Goal: Find specific page/section: Find specific page/section

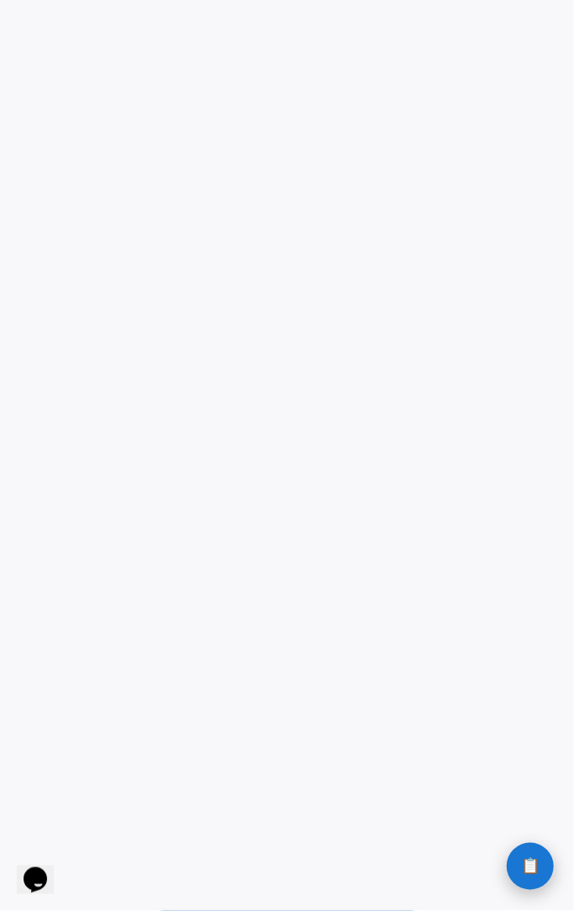
click at [521, 862] on button "📋 History" at bounding box center [530, 866] width 47 height 47
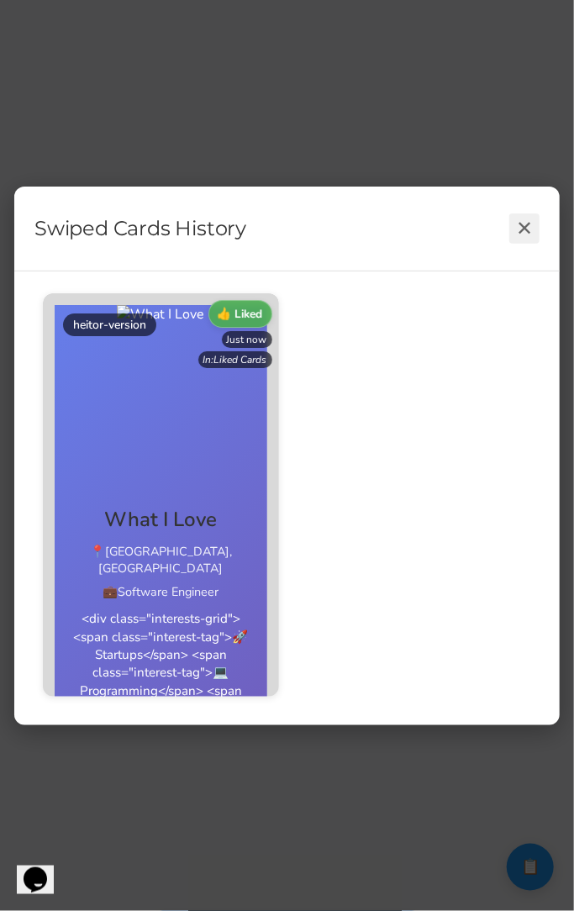
click at [530, 241] on button "✕" at bounding box center [524, 228] width 30 height 30
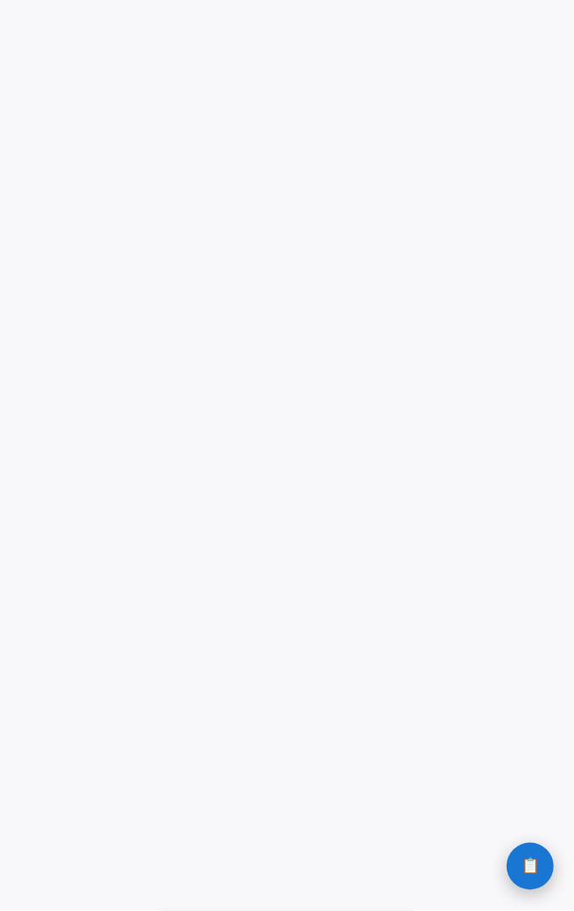
click at [537, 848] on button "📋 History" at bounding box center [530, 866] width 47 height 47
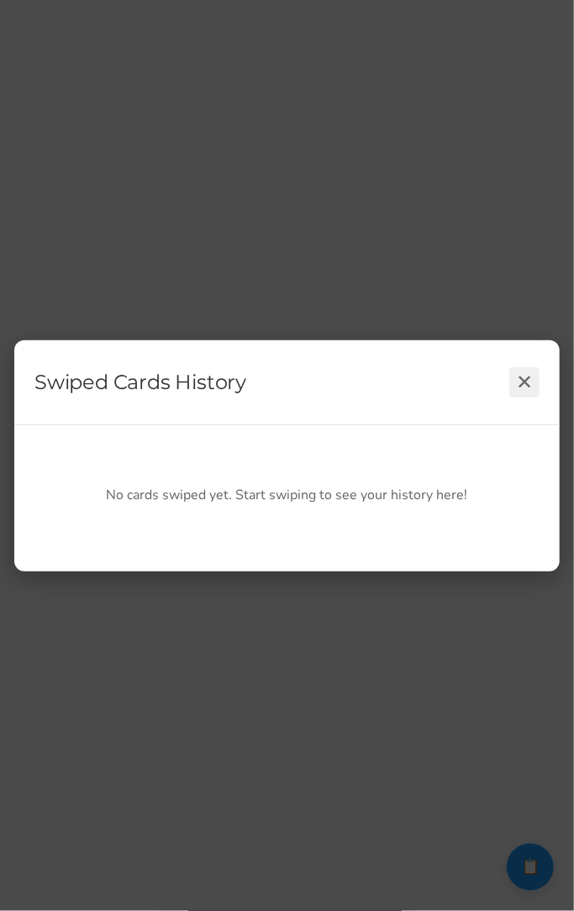
click at [532, 369] on button "✕" at bounding box center [524, 382] width 30 height 30
click at [504, 228] on div "Swiped Cards History ✕ No cards swiped yet. Start swiping to see your history h…" at bounding box center [287, 455] width 574 height 911
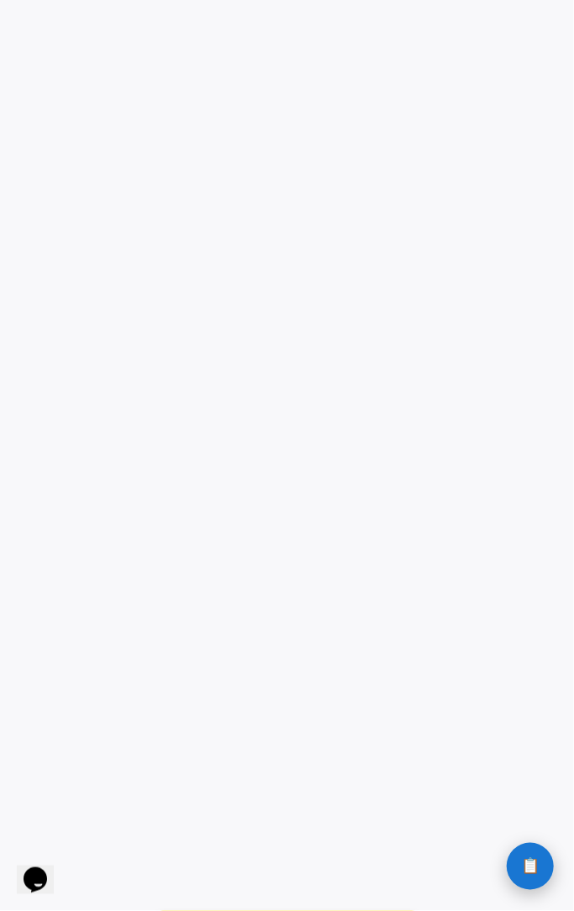
click at [512, 869] on button "📋 History" at bounding box center [530, 866] width 47 height 47
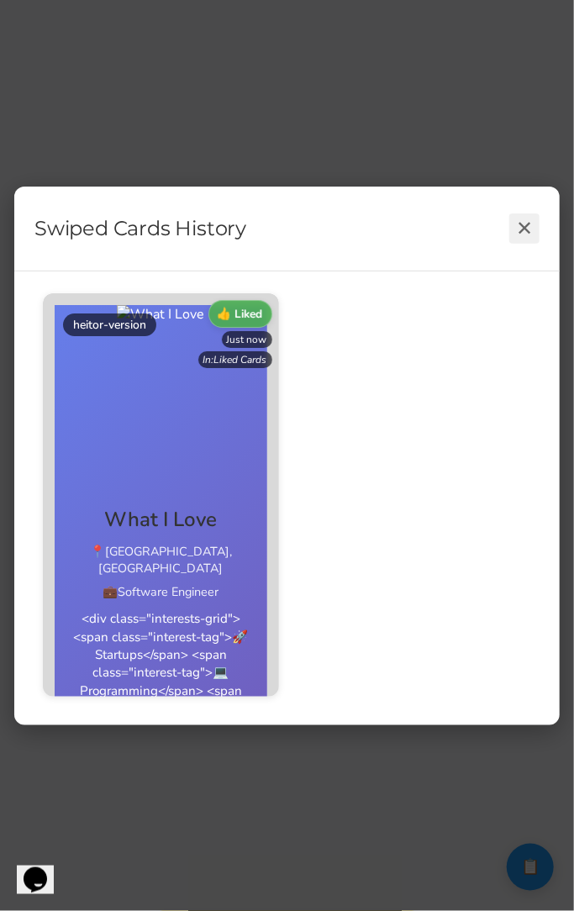
click at [528, 223] on button "✕" at bounding box center [524, 228] width 30 height 30
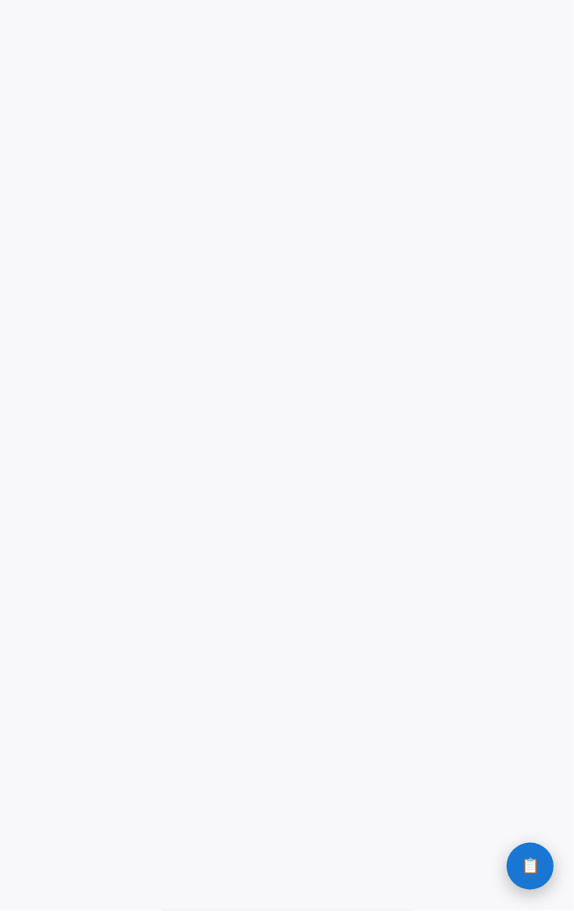
click at [530, 884] on button "📋 History" at bounding box center [530, 866] width 47 height 47
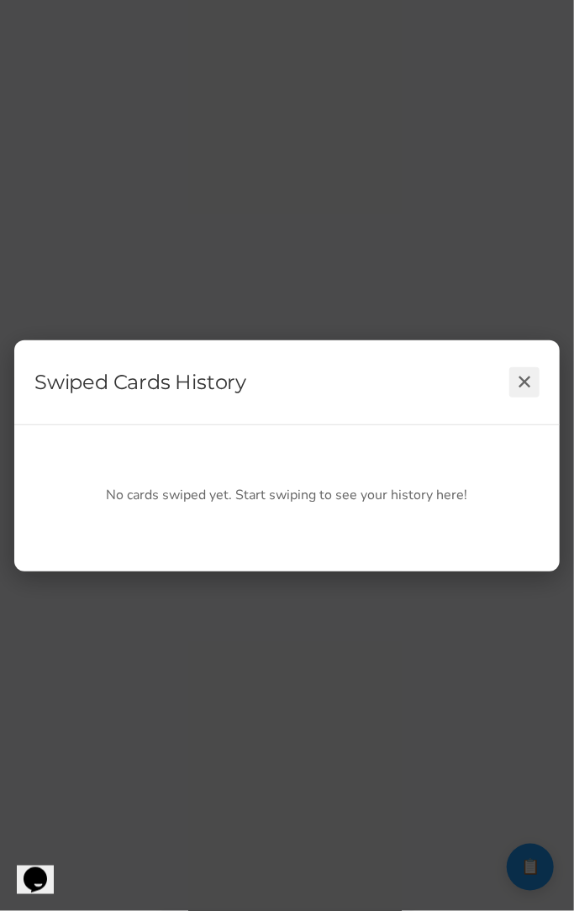
click at [525, 378] on button "✕" at bounding box center [524, 382] width 30 height 30
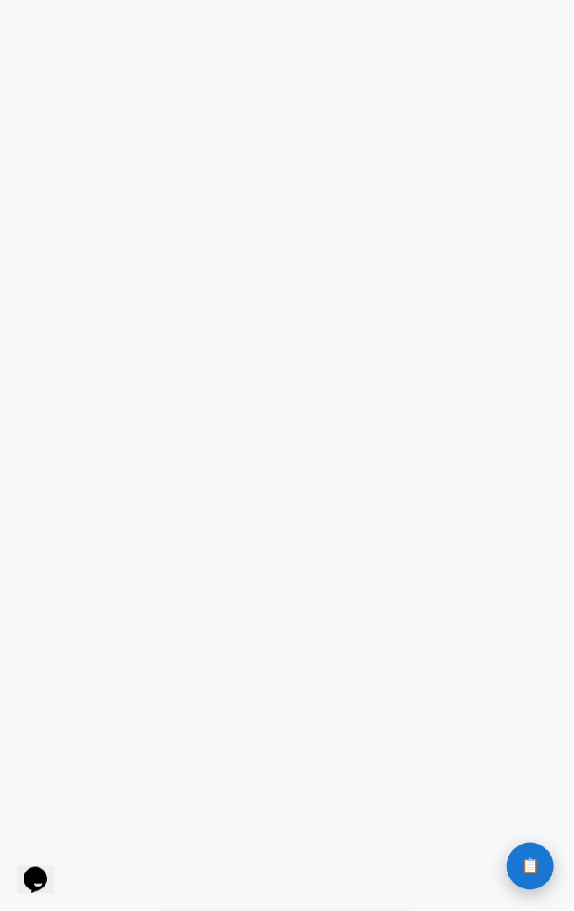
click at [532, 882] on button "📋 History" at bounding box center [530, 866] width 47 height 47
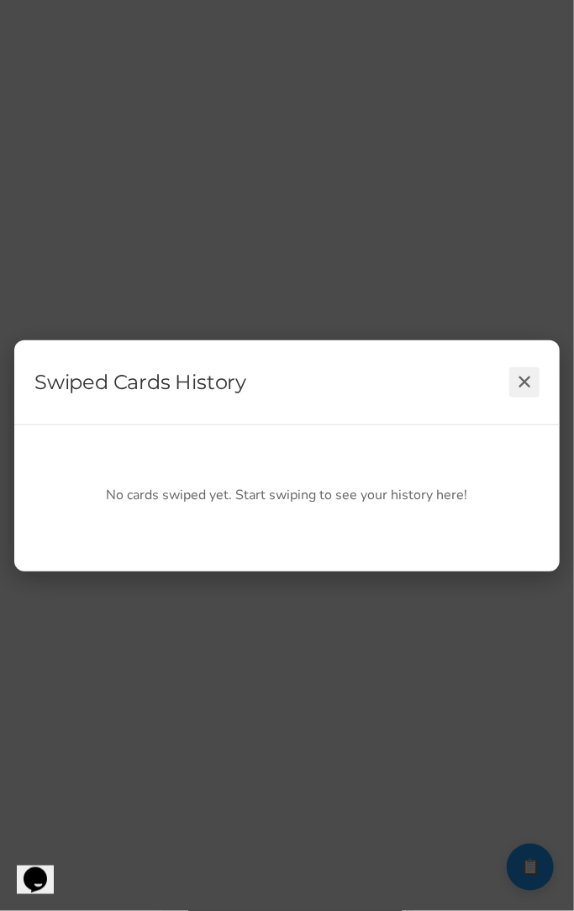
click at [515, 382] on button "✕" at bounding box center [524, 382] width 30 height 30
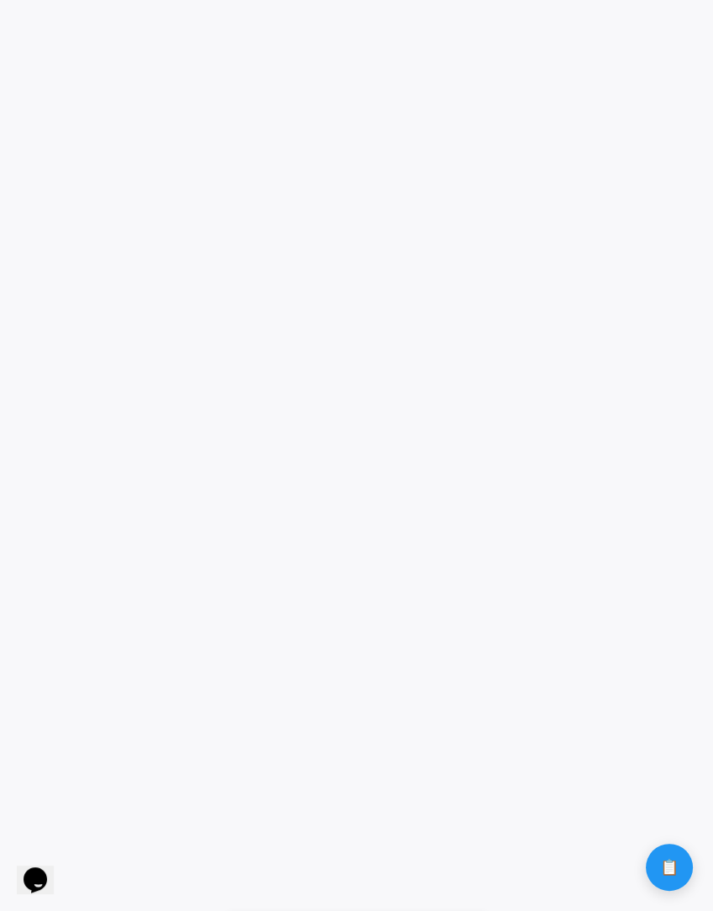
click at [42, 867] on icon "$i18n('chat', 'chat_widget')" at bounding box center [36, 879] width 24 height 25
